Goal: Task Accomplishment & Management: Complete application form

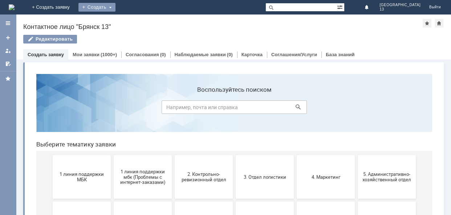
drag, startPoint x: 138, startPoint y: 7, endPoint x: 141, endPoint y: 13, distance: 7.0
click at [116, 7] on div "Создать" at bounding box center [96, 7] width 37 height 9
click at [135, 23] on link "Заявка" at bounding box center [107, 21] width 55 height 9
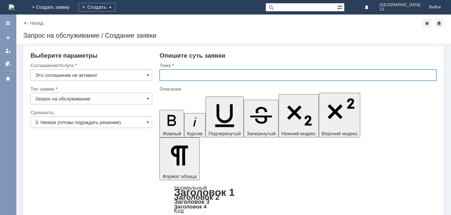
click at [190, 74] on input "text" at bounding box center [298, 75] width 277 height 12
type input "отл чек"
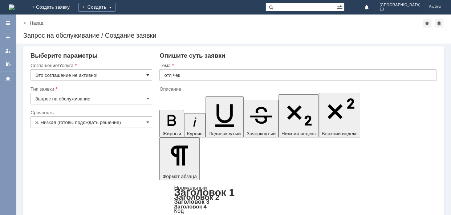
click at [149, 74] on span at bounding box center [147, 75] width 3 height 6
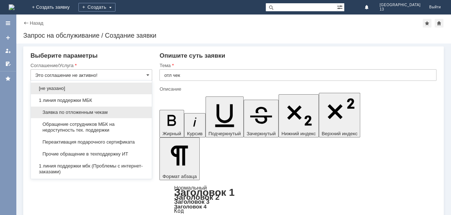
click at [108, 111] on span "Заявка по отложенным чекам" at bounding box center [91, 113] width 112 height 6
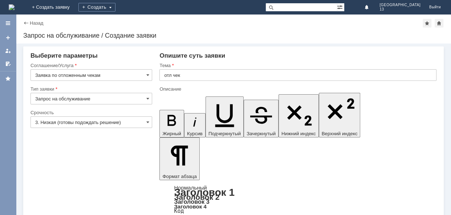
type input "Заявка по отложенным чекам"
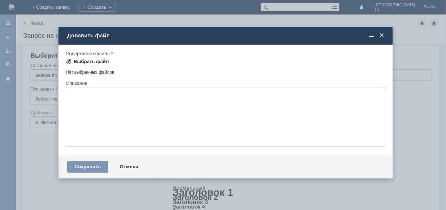
click at [89, 62] on div "Выбрать файл" at bounding box center [91, 62] width 35 height 6
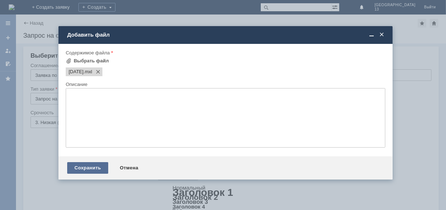
click at [97, 170] on div "Сохранить" at bounding box center [87, 168] width 41 height 12
